Goal: Information Seeking & Learning: Understand process/instructions

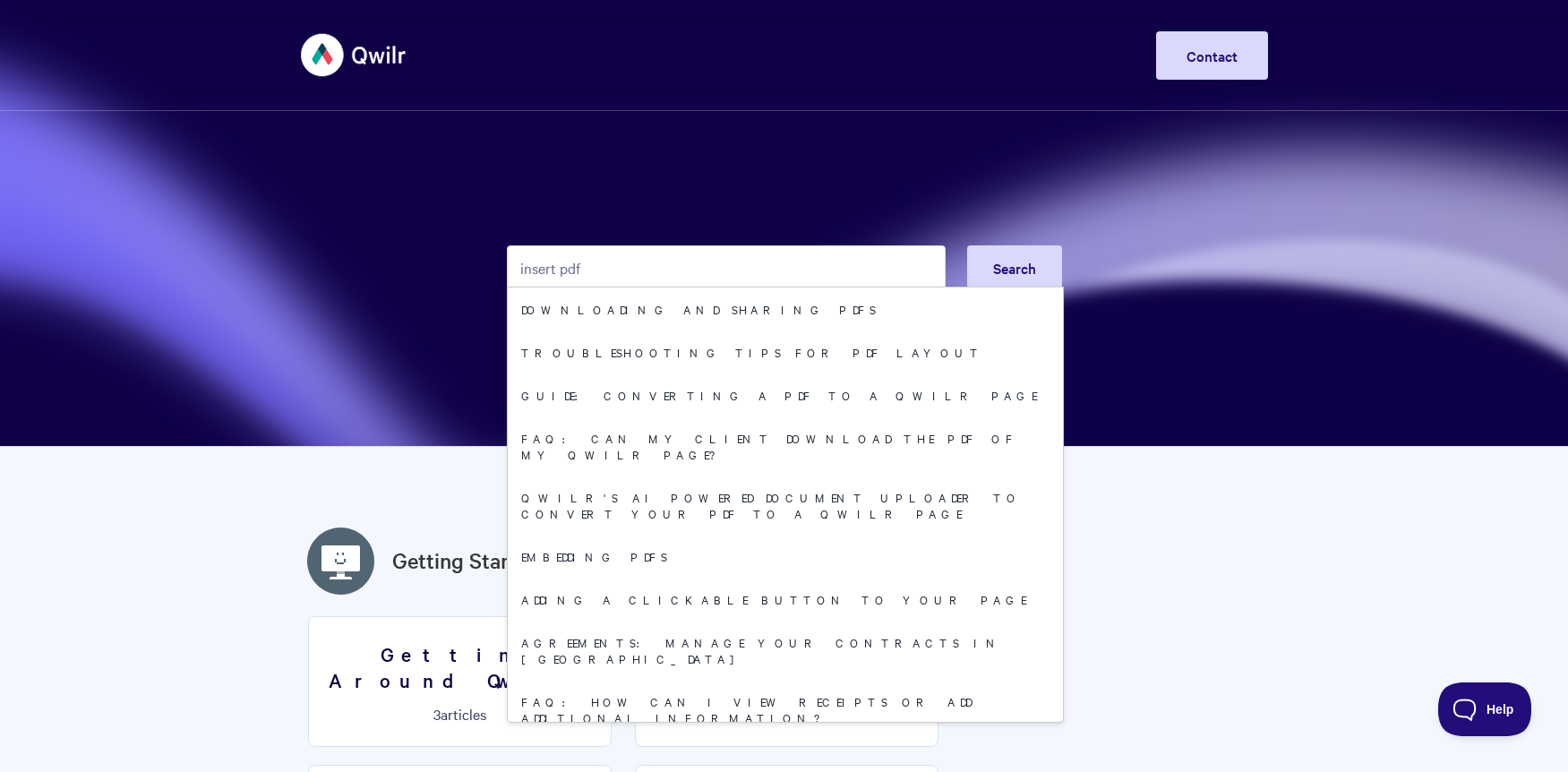
type input "insert pdf"
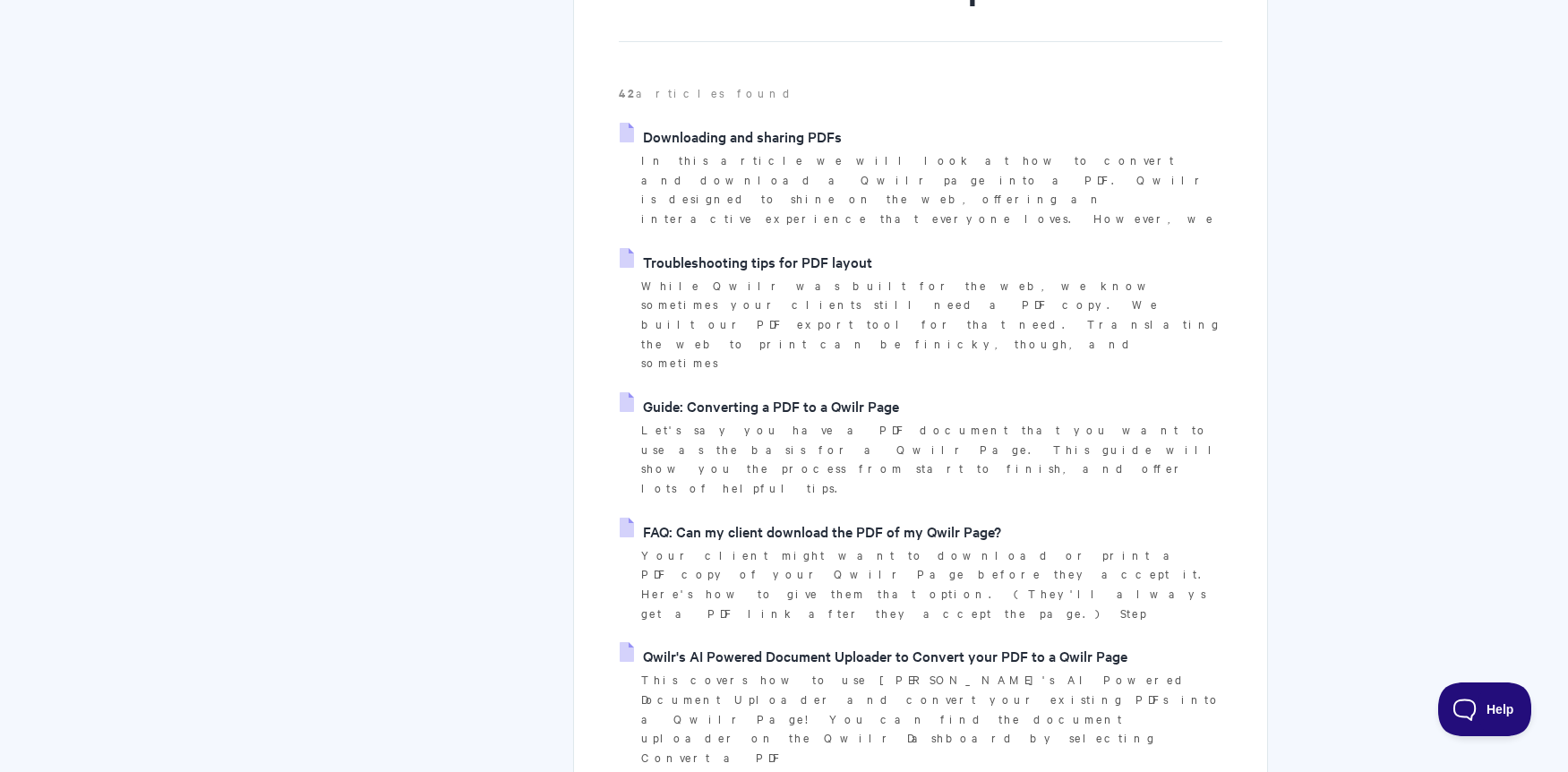
scroll to position [358, 0]
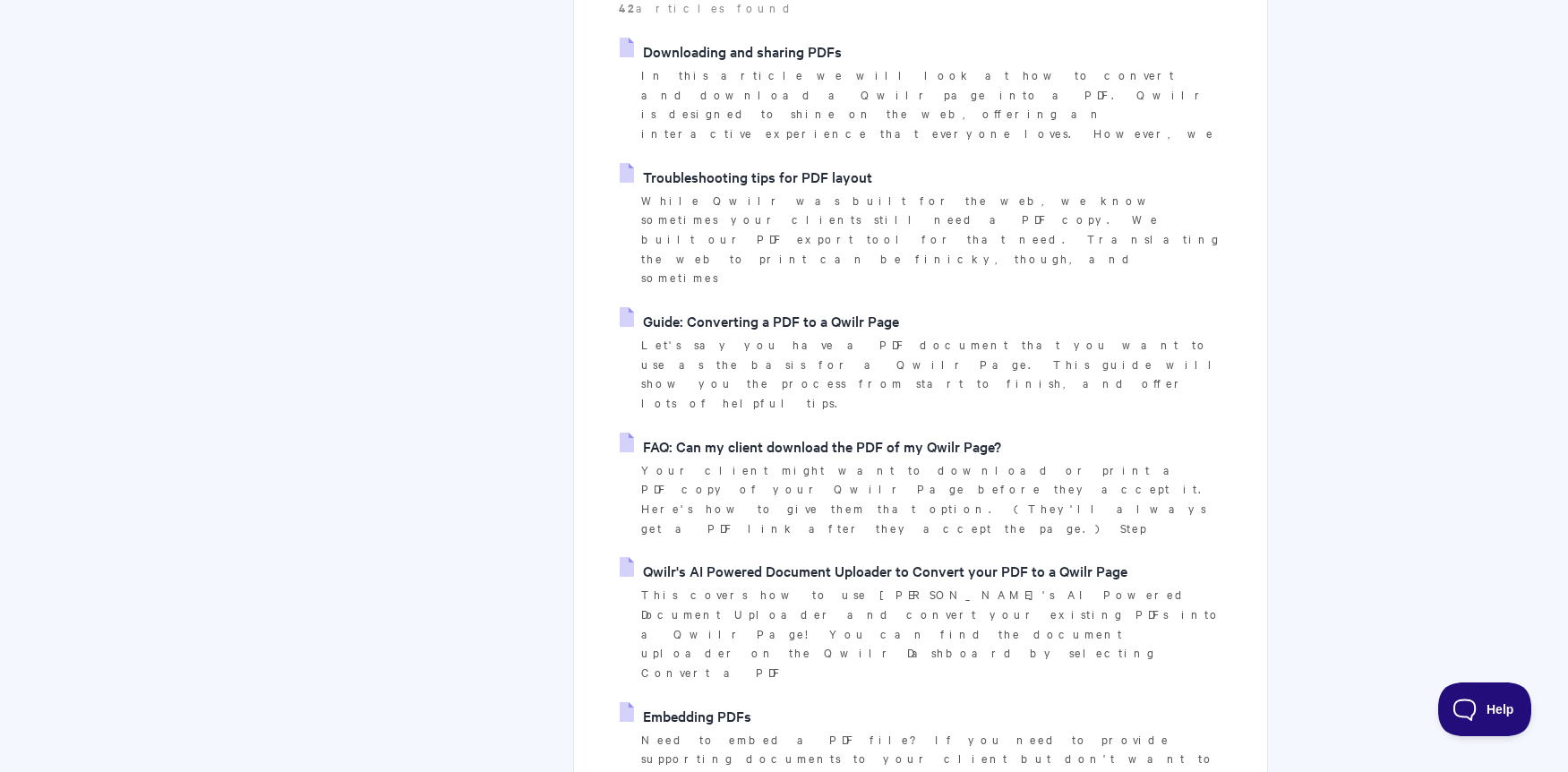
click at [730, 702] on link "Embedding PDFs" at bounding box center [685, 715] width 131 height 27
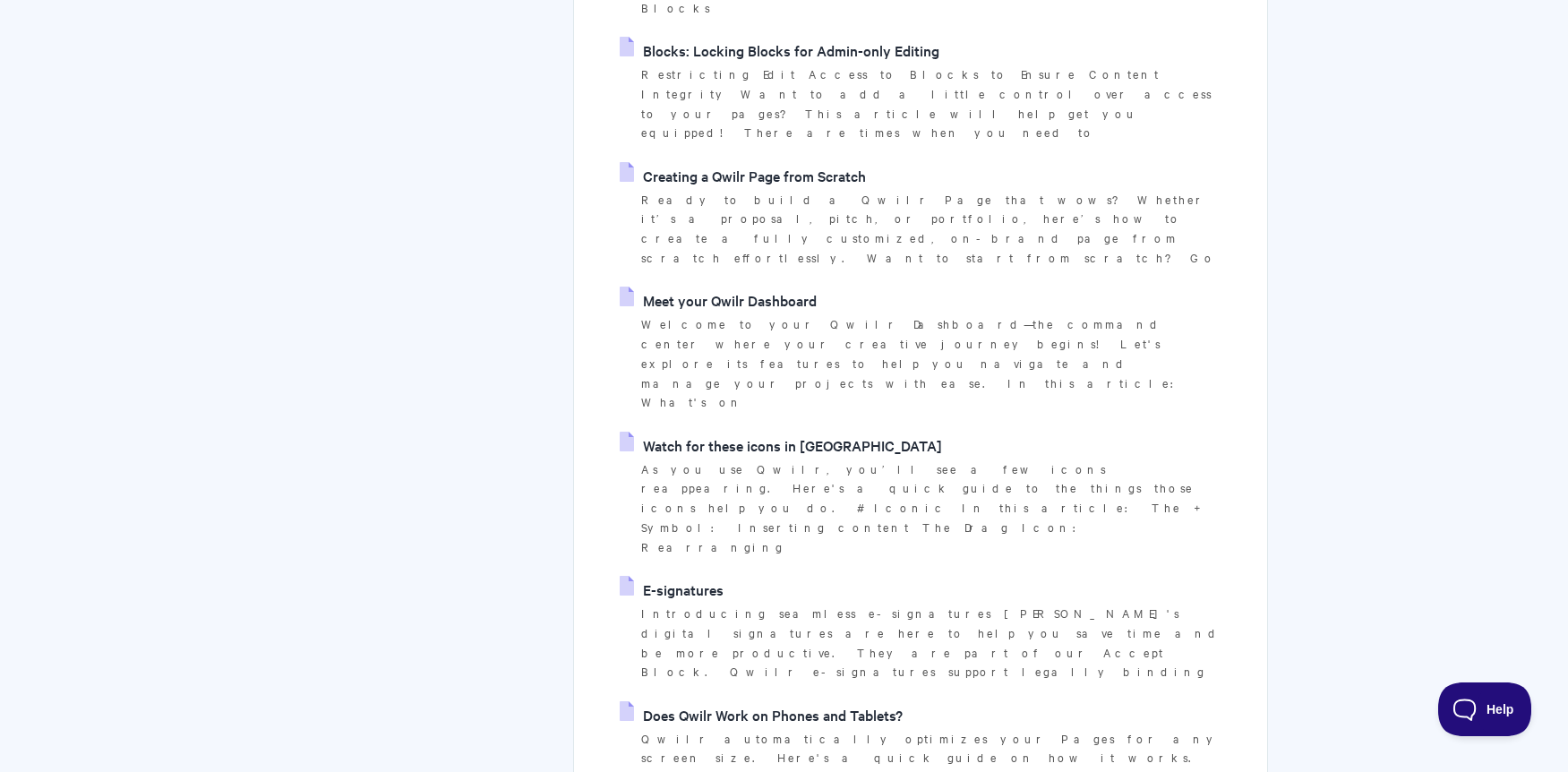
scroll to position [2954, 0]
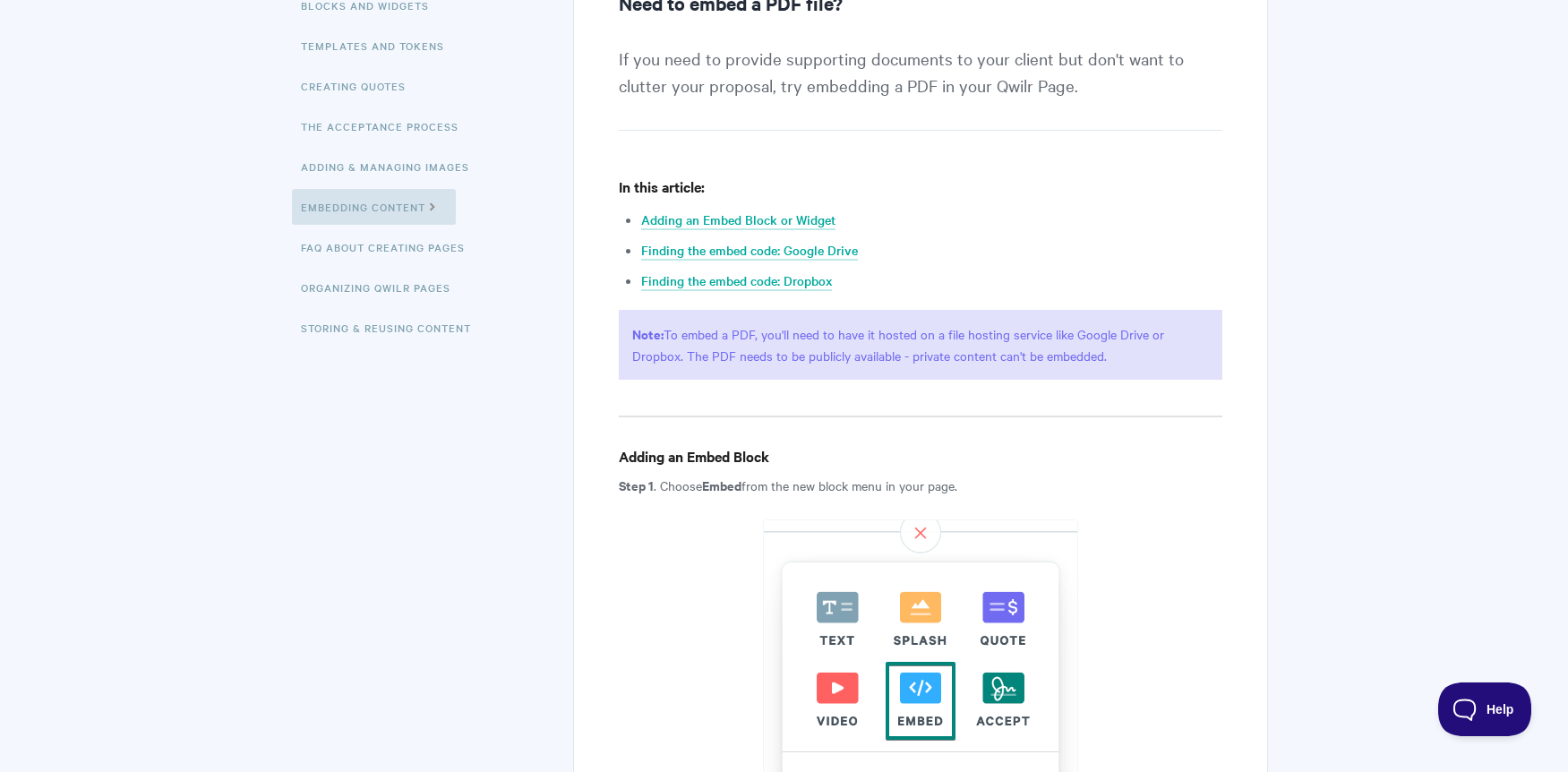
scroll to position [358, 0]
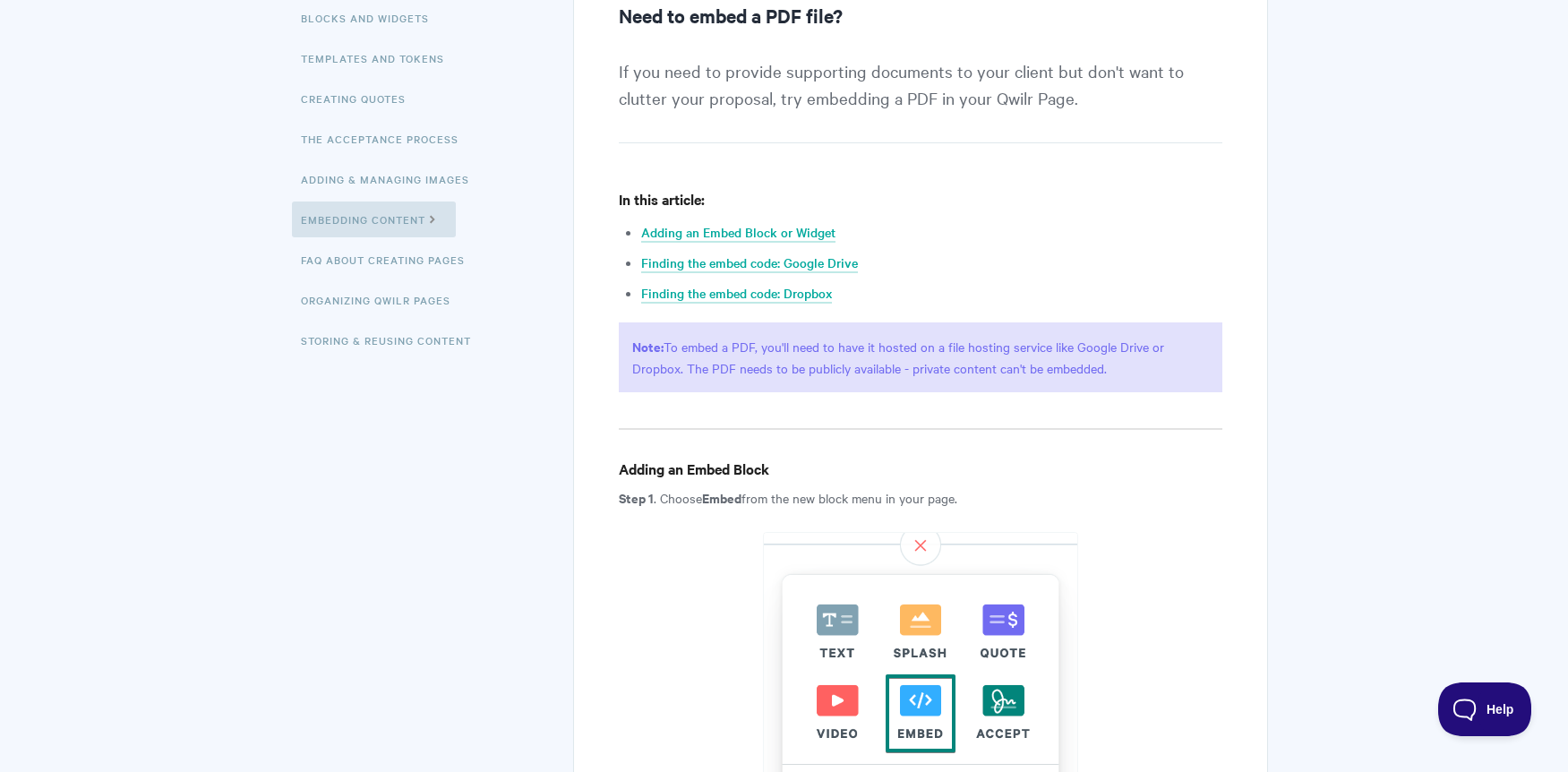
drag, startPoint x: 635, startPoint y: 347, endPoint x: 1164, endPoint y: 371, distance: 529.5
click at [1164, 371] on p "Note: To embed a PDF, you'll need to have it hosted on a file hosting service l…" at bounding box center [920, 358] width 602 height 70
copy p "Note: To embed a PDF, you'll need to have it hosted on a file hosting service l…"
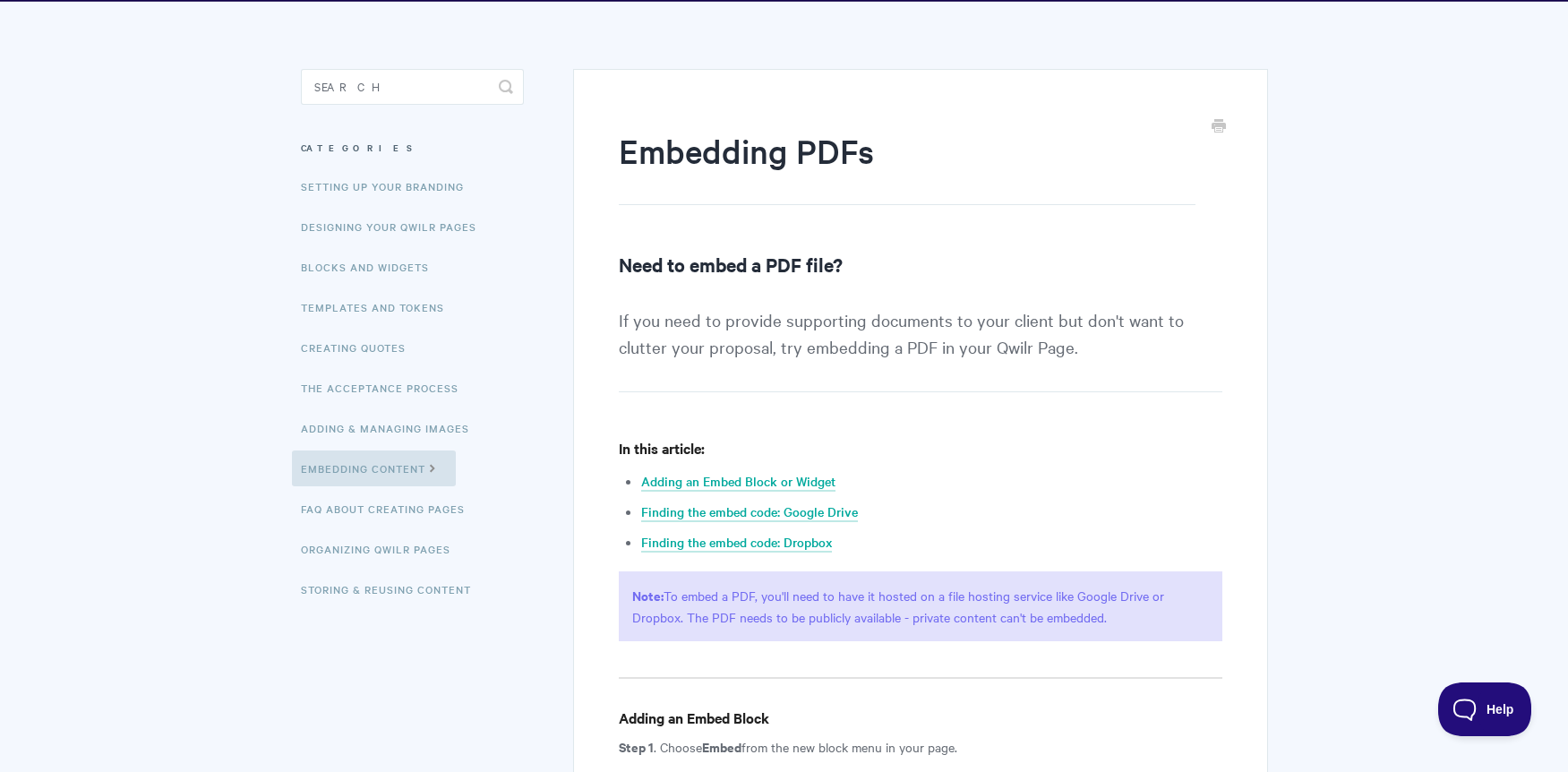
scroll to position [90, 0]
